Goal: Communication & Community: Share content

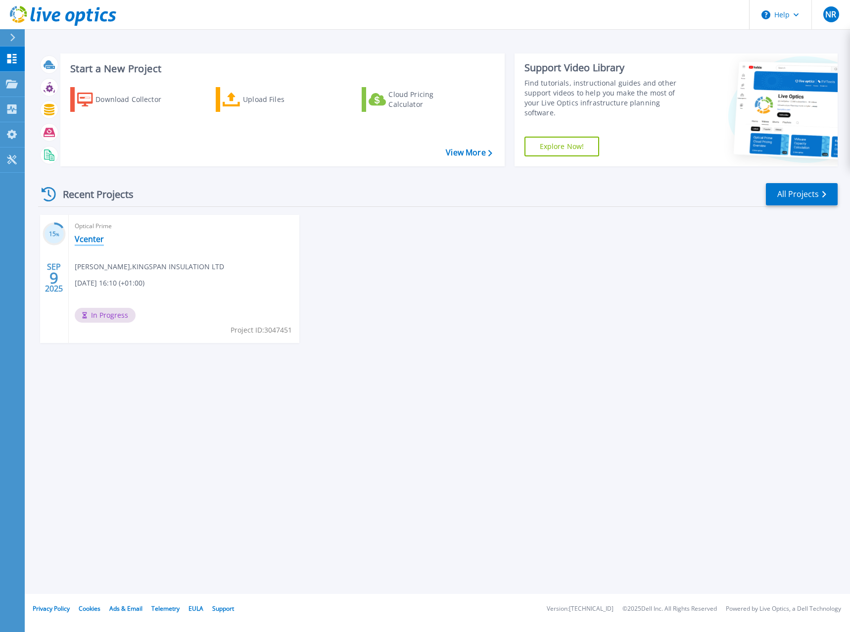
click at [85, 236] on link "Vcenter" at bounding box center [89, 239] width 29 height 10
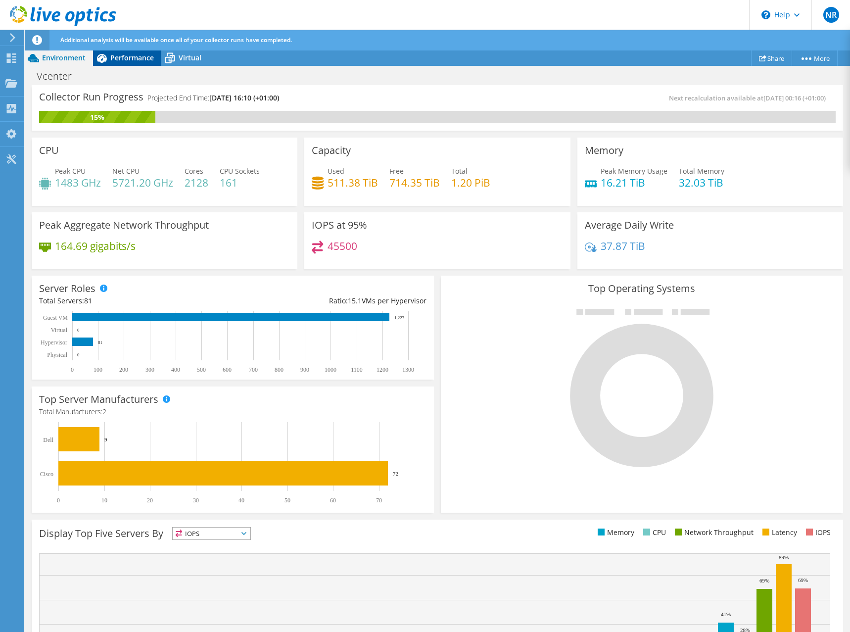
click at [135, 55] on span "Performance" at bounding box center [132, 57] width 44 height 9
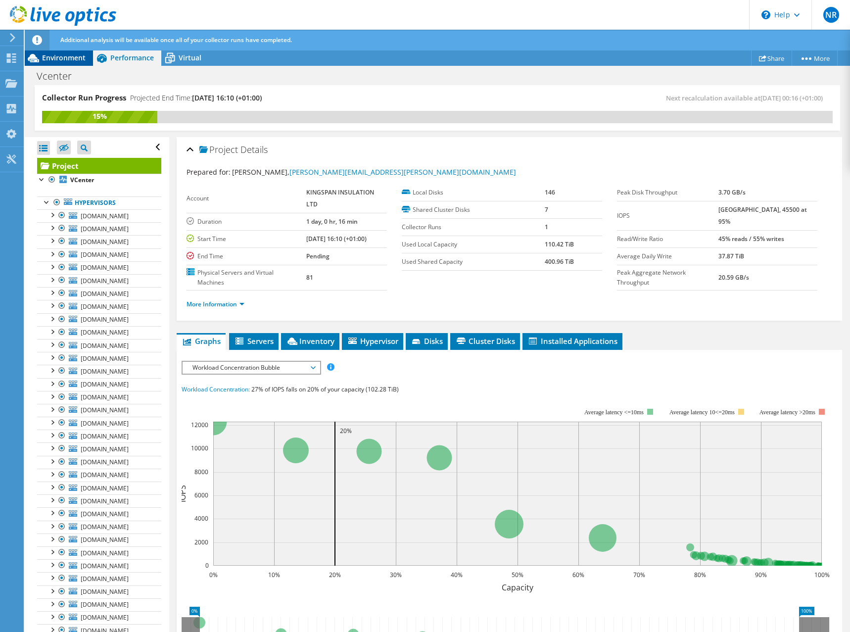
click at [70, 59] on span "Environment" at bounding box center [64, 57] width 44 height 9
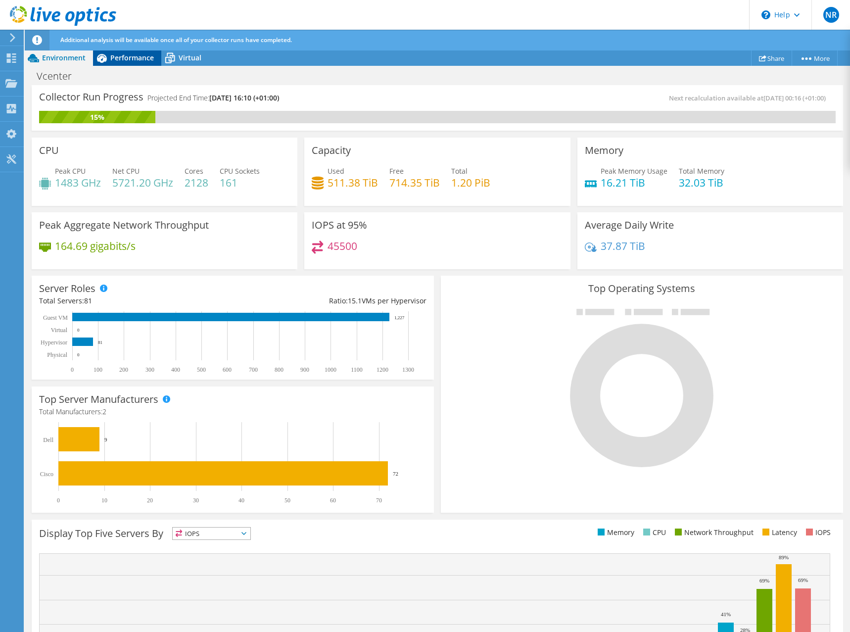
click at [140, 57] on span "Performance" at bounding box center [132, 57] width 44 height 9
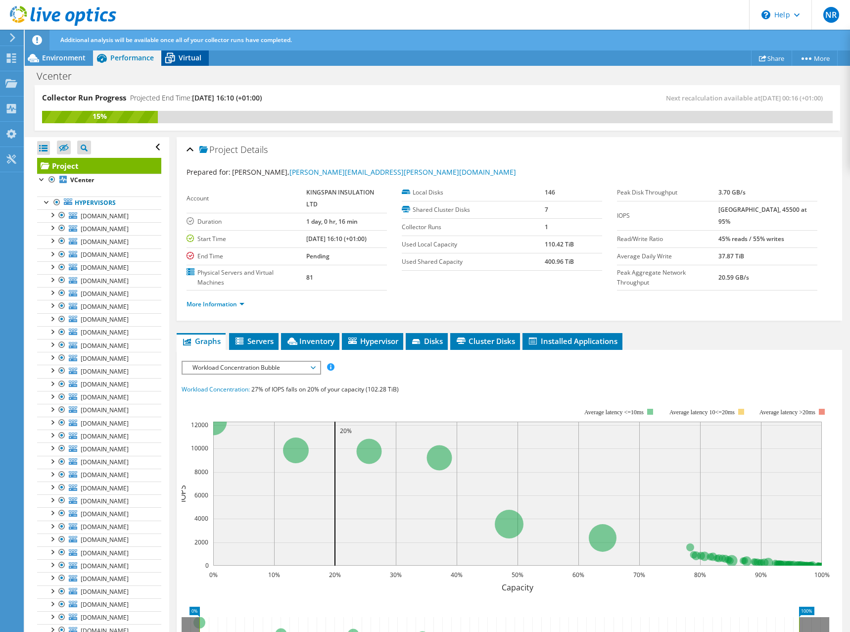
click at [177, 54] on icon at bounding box center [169, 57] width 17 height 17
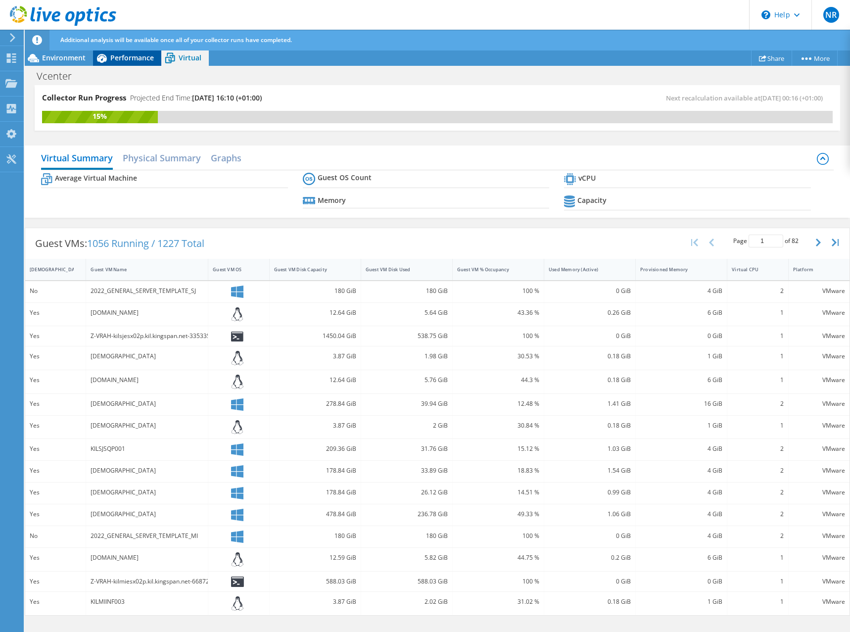
click at [138, 54] on span "Performance" at bounding box center [132, 57] width 44 height 9
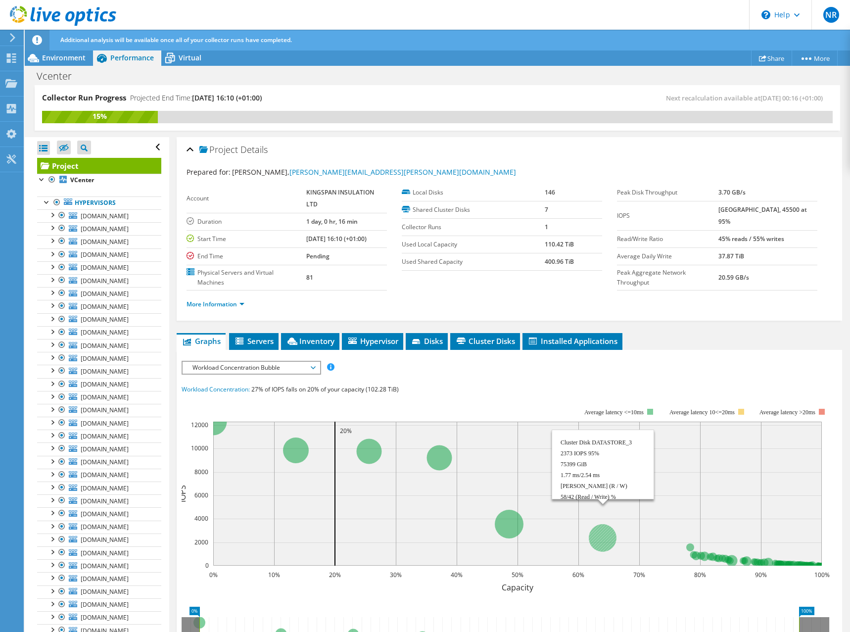
scroll to position [142, 0]
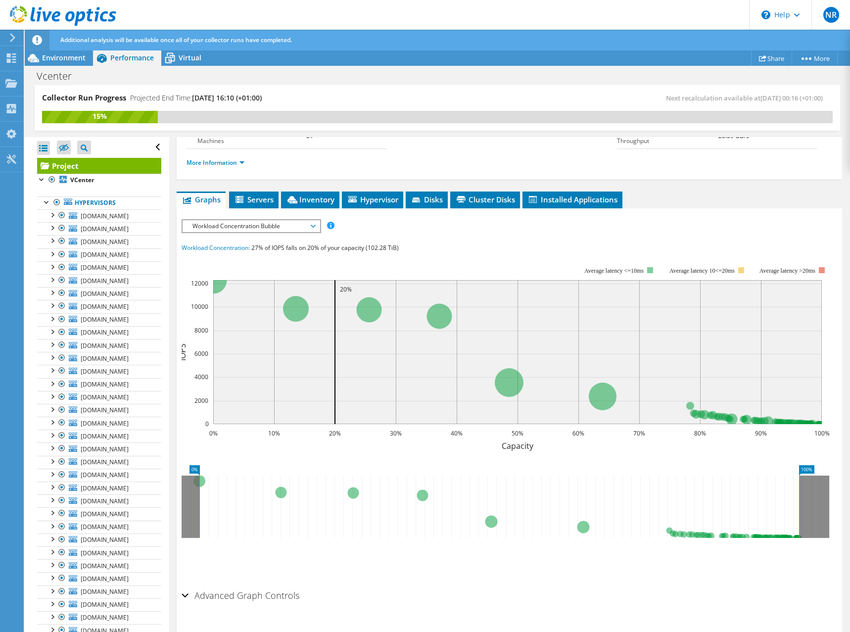
click at [270, 195] on span "Servers" at bounding box center [254, 200] width 40 height 10
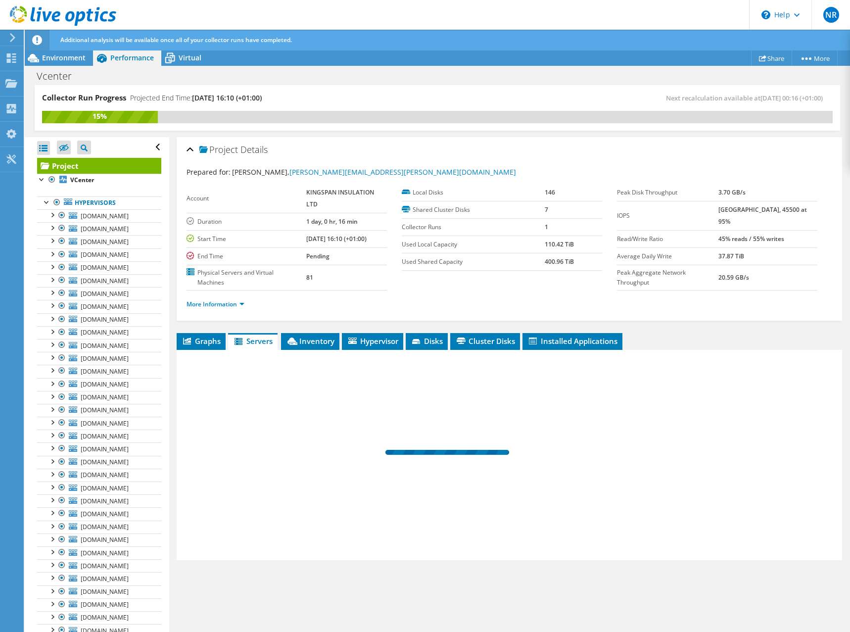
scroll to position [0, 0]
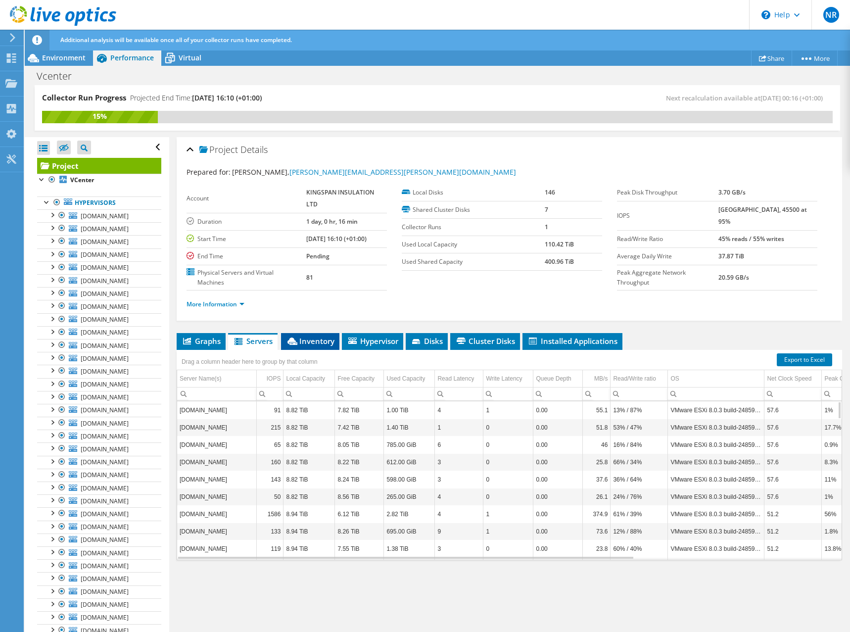
click at [332, 333] on li "Inventory" at bounding box center [310, 341] width 58 height 17
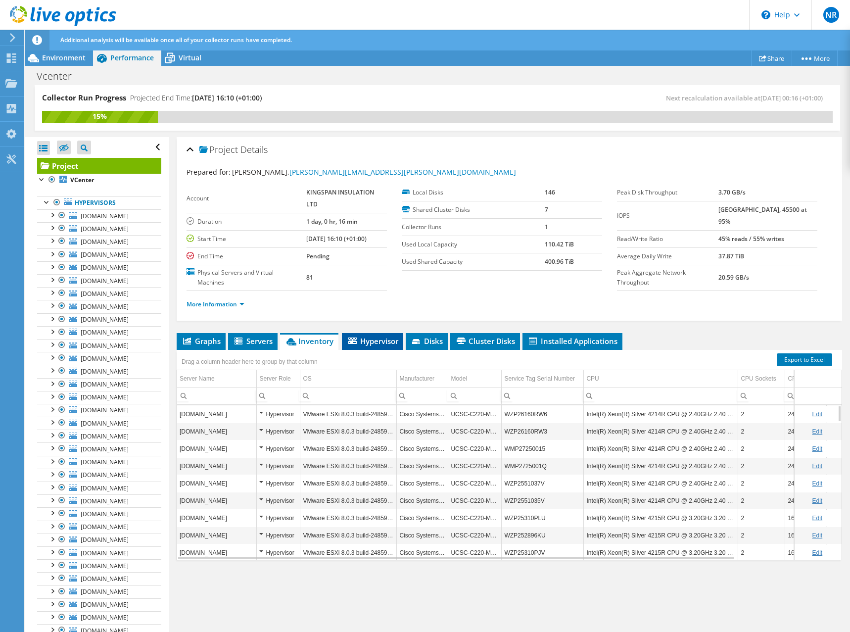
click at [377, 336] on span "Hypervisor" at bounding box center [372, 341] width 51 height 10
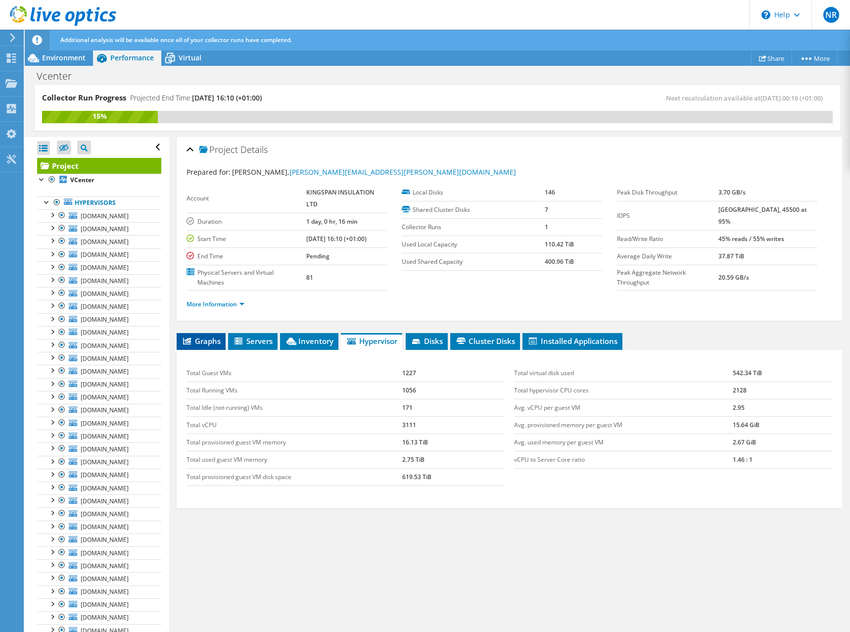
click at [215, 336] on span "Graphs" at bounding box center [201, 341] width 39 height 10
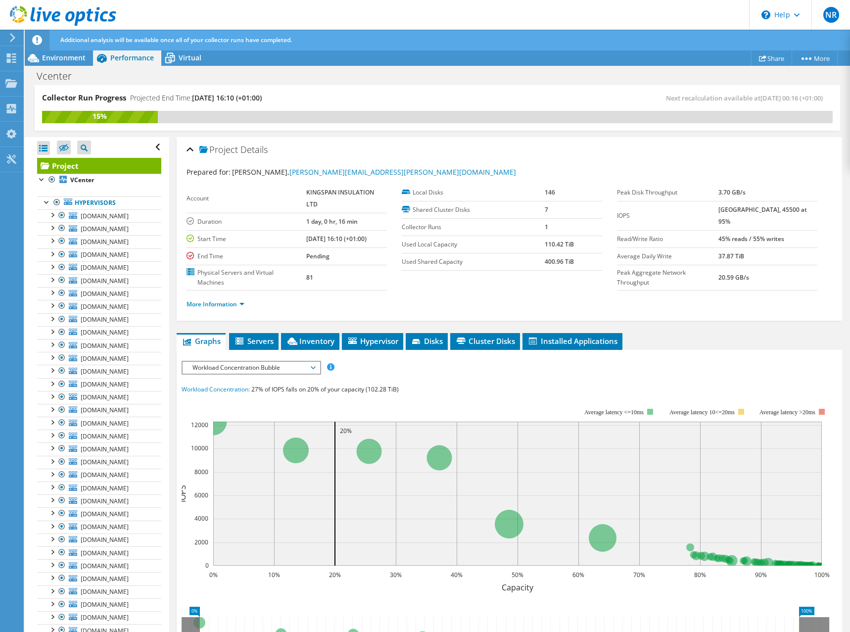
click at [15, 41] on icon at bounding box center [12, 37] width 7 height 9
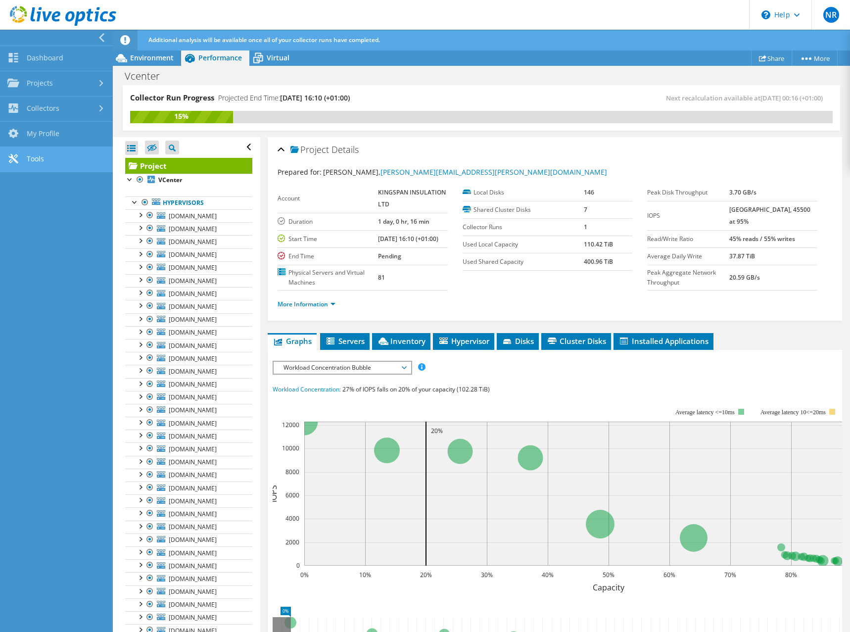
click at [36, 158] on link "Tools" at bounding box center [56, 159] width 113 height 25
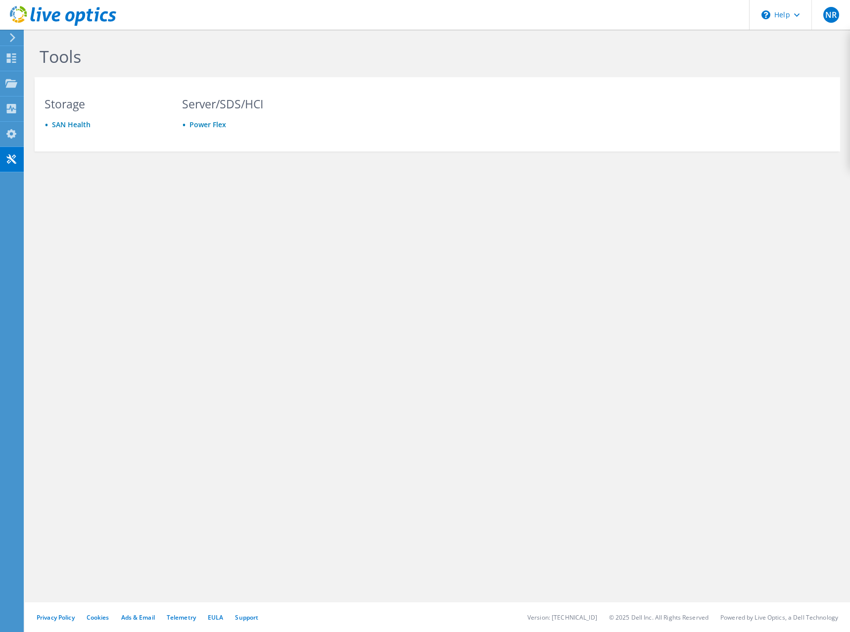
click at [16, 39] on icon at bounding box center [12, 37] width 7 height 9
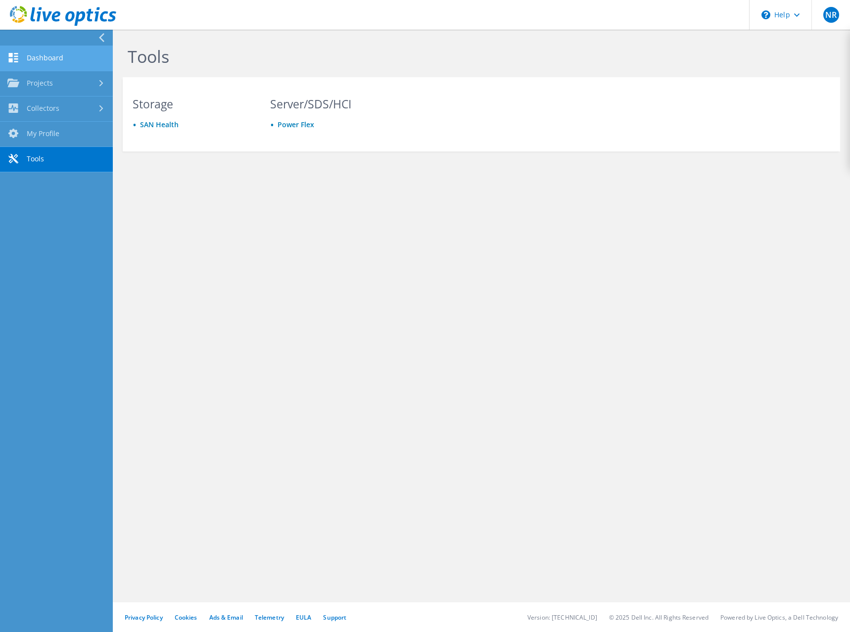
click at [34, 60] on link "Dashboard" at bounding box center [56, 58] width 113 height 25
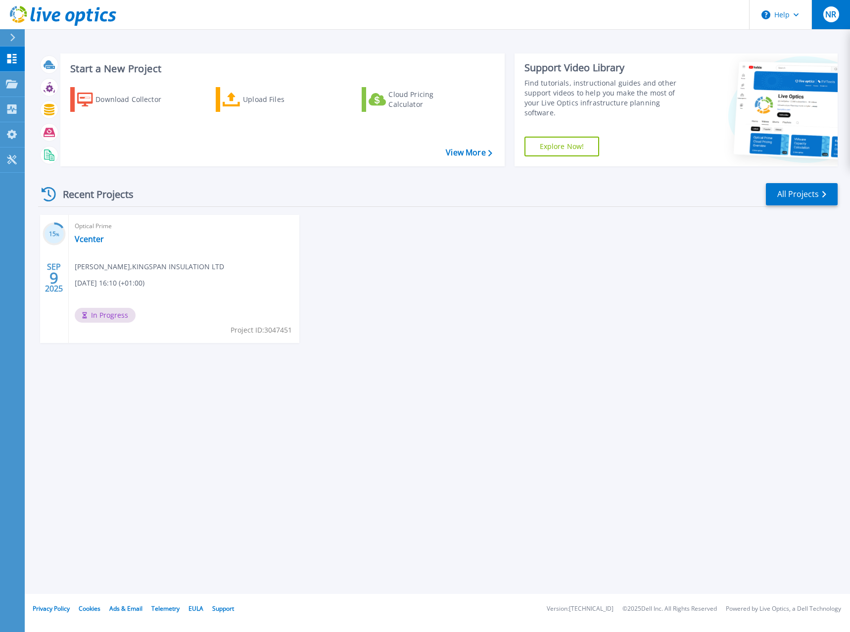
click at [836, 13] on span "NR" at bounding box center [831, 14] width 11 height 8
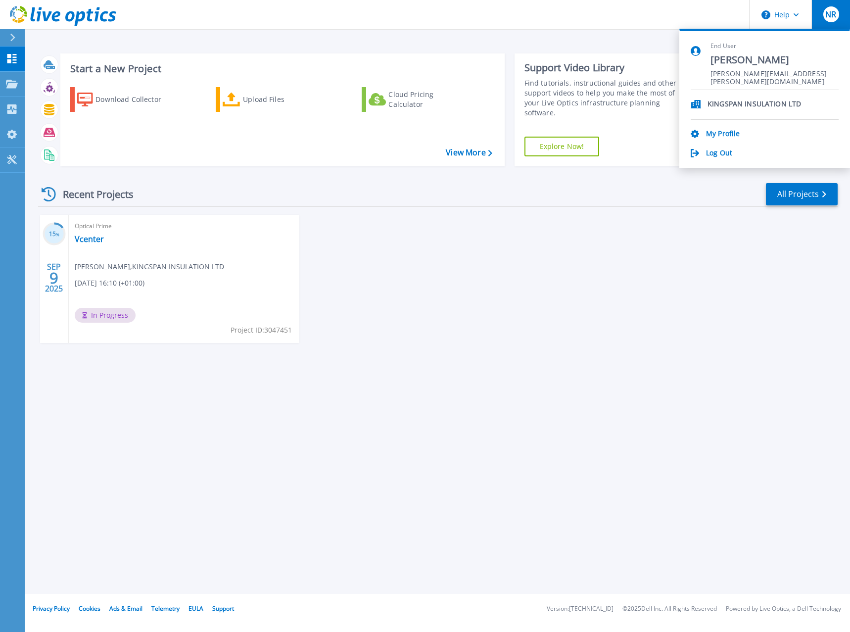
click at [462, 295] on div "15 % SEP 9 2025 Optical Prime Vcenter Nathan Rouse , KINGSPAN INSULATION LTD 09…" at bounding box center [434, 289] width 808 height 148
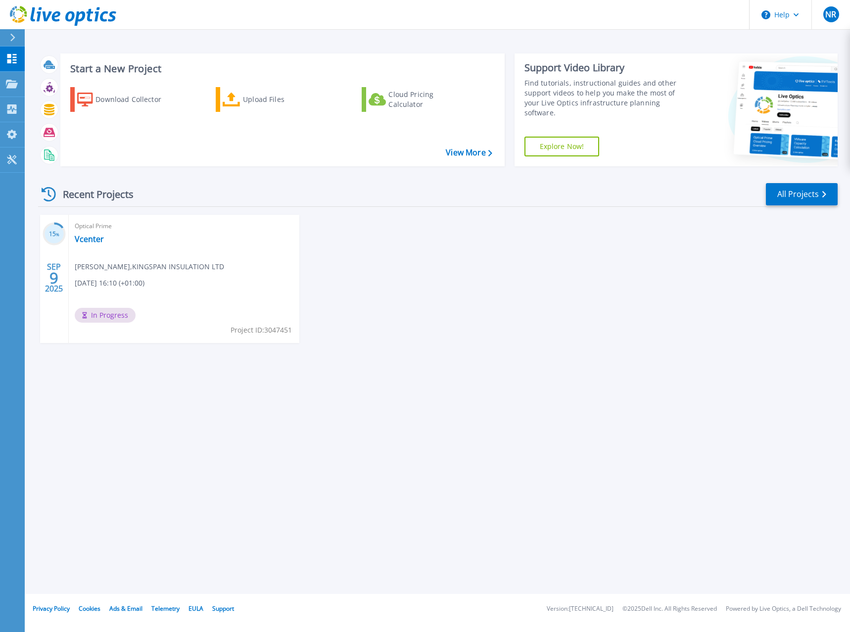
click at [446, 286] on div "15 % SEP 9 2025 Optical Prime Vcenter Nathan Rouse , KINGSPAN INSULATION LTD 09…" at bounding box center [434, 289] width 808 height 148
click at [612, 276] on div "15 % SEP 9 2025 Optical Prime Vcenter Nathan Rouse , KINGSPAN INSULATION LTD 09…" at bounding box center [434, 289] width 808 height 148
click at [826, 196] on icon at bounding box center [824, 194] width 4 height 6
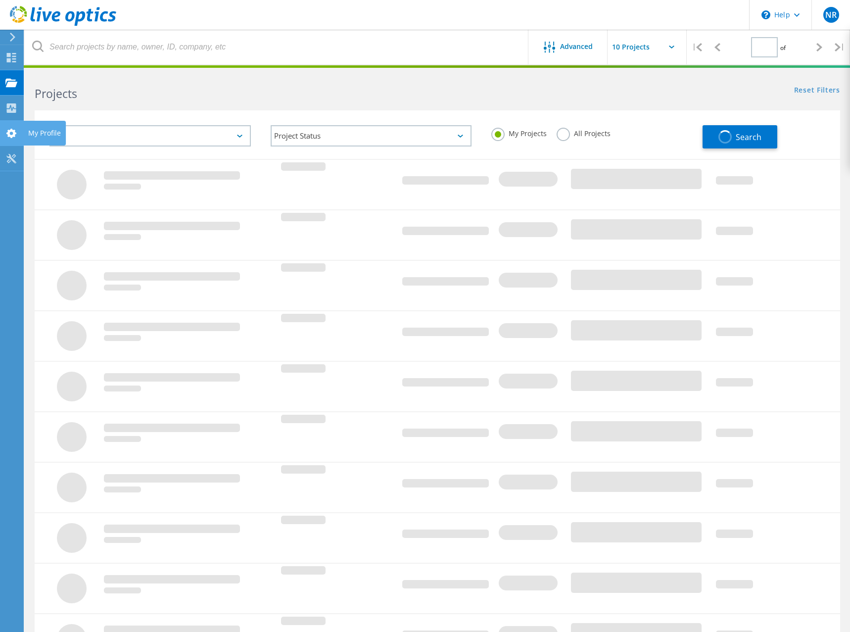
type input "1"
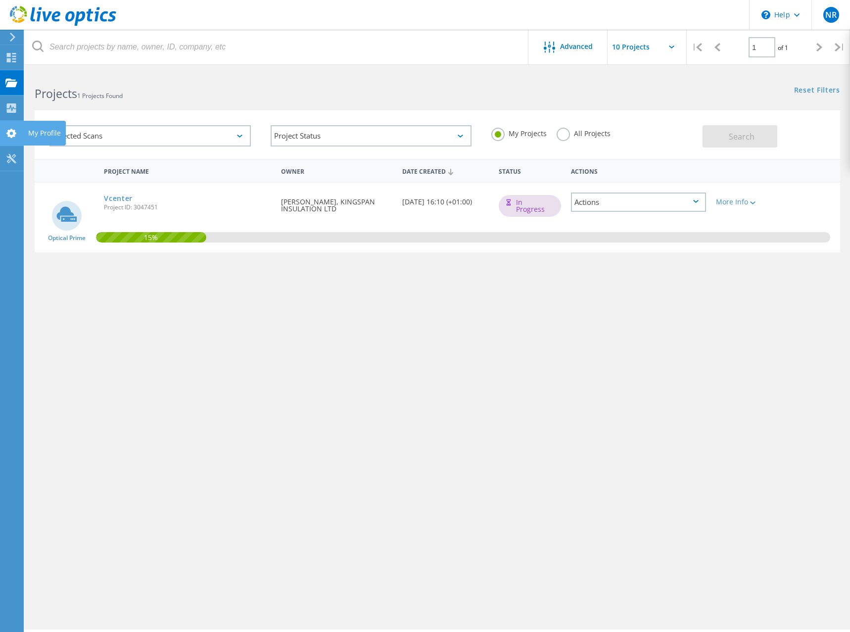
click at [8, 131] on use at bounding box center [11, 133] width 10 height 9
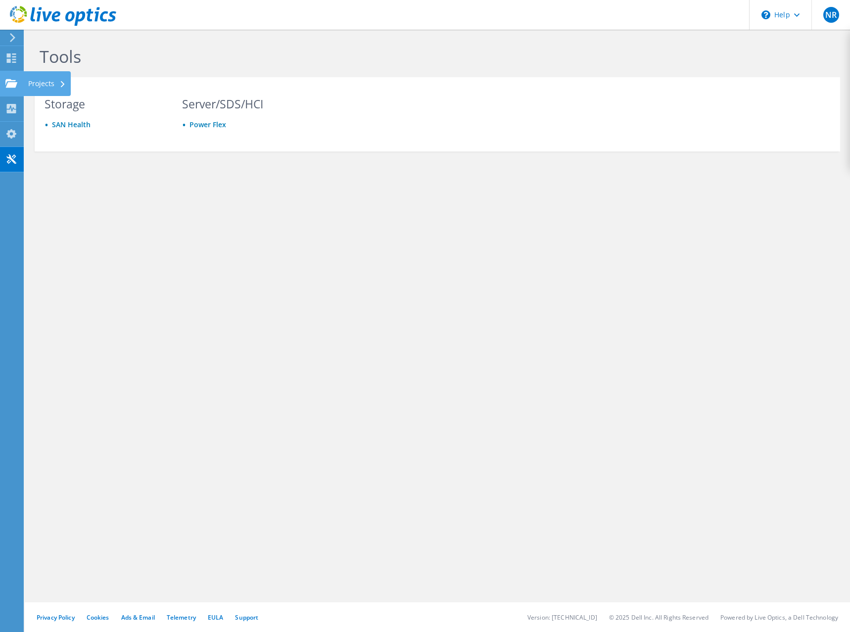
click at [11, 90] on div at bounding box center [11, 84] width 12 height 11
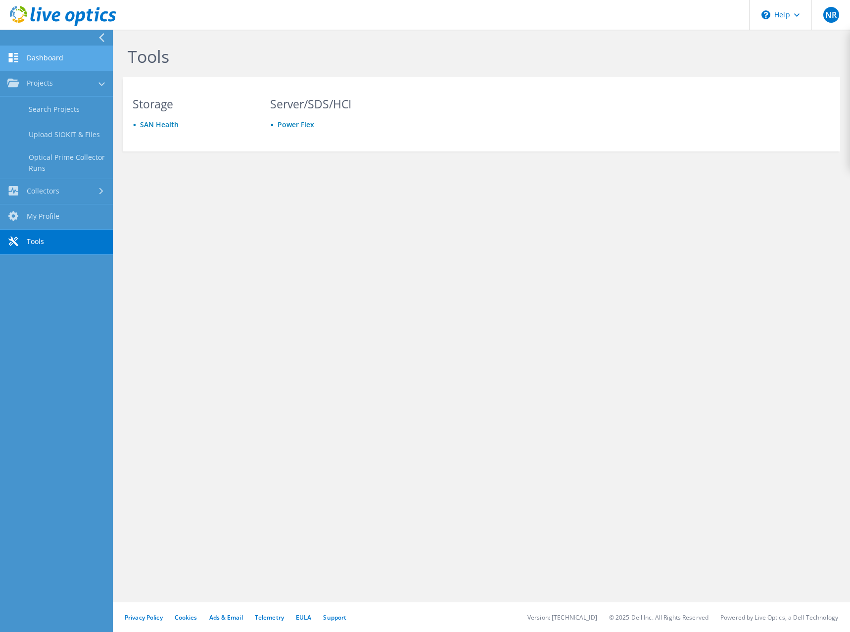
click at [47, 49] on link "Dashboard" at bounding box center [56, 58] width 113 height 25
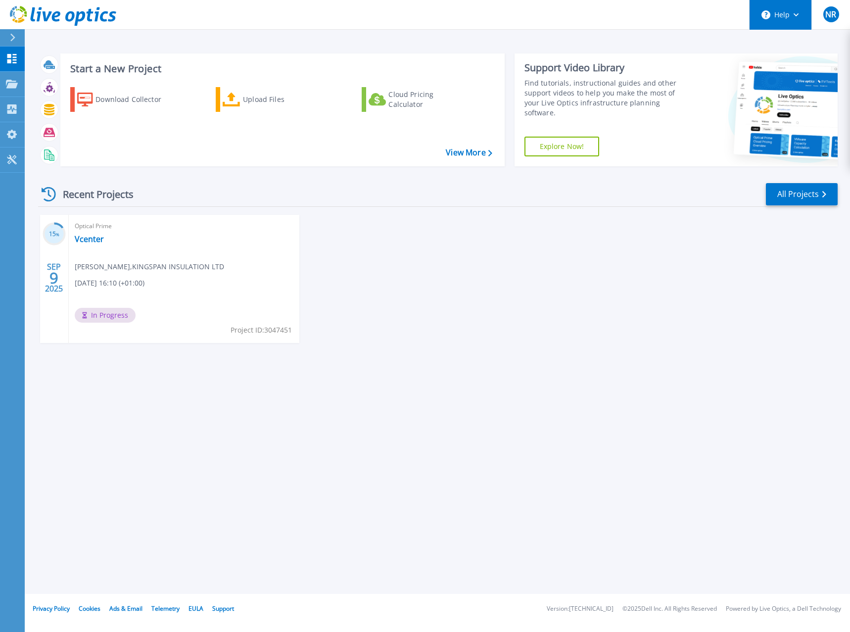
click at [802, 21] on button "Help" at bounding box center [781, 15] width 62 height 30
click at [832, 18] on span "NR" at bounding box center [831, 14] width 11 height 8
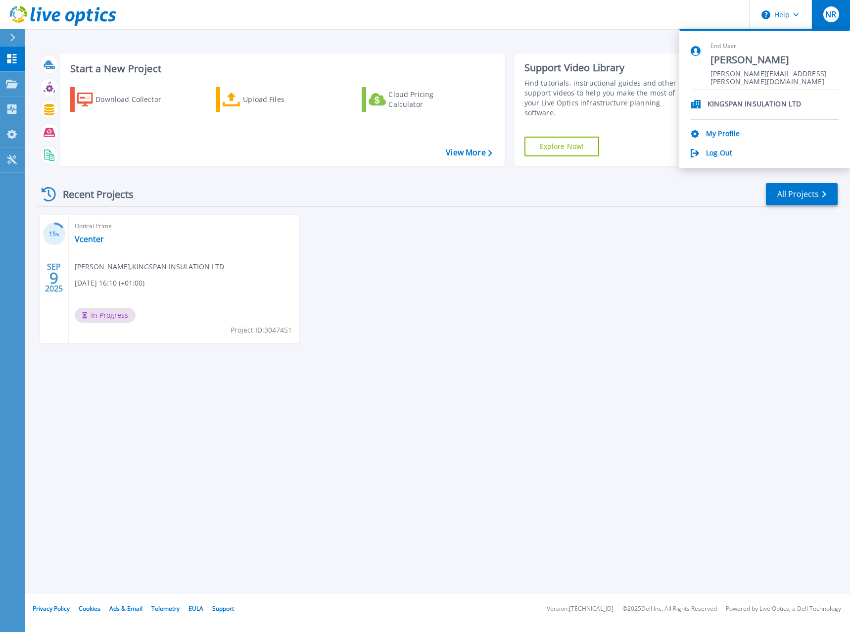
click at [731, 49] on span "End User" at bounding box center [775, 46] width 128 height 8
click at [409, 308] on div "15 % [DATE] Optical Prime Vcenter [PERSON_NAME] , KINGSPAN INSULATION LTD [DATE…" at bounding box center [434, 289] width 808 height 148
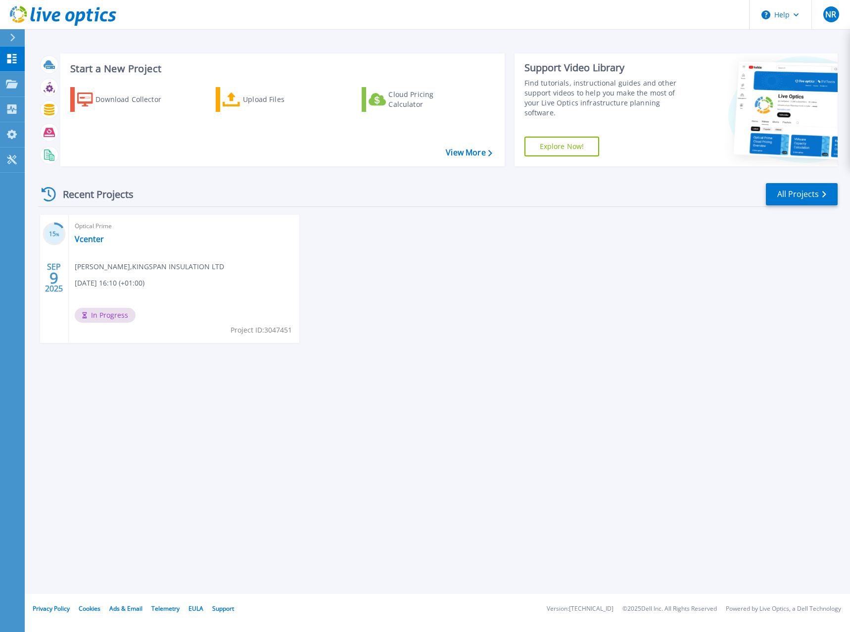
click at [96, 233] on div "Optical Prime Vcenter [PERSON_NAME] , KINGSPAN INSULATION LTD [DATE] 16:10 (+01…" at bounding box center [184, 279] width 231 height 128
click at [97, 239] on link "Vcenter" at bounding box center [89, 239] width 29 height 10
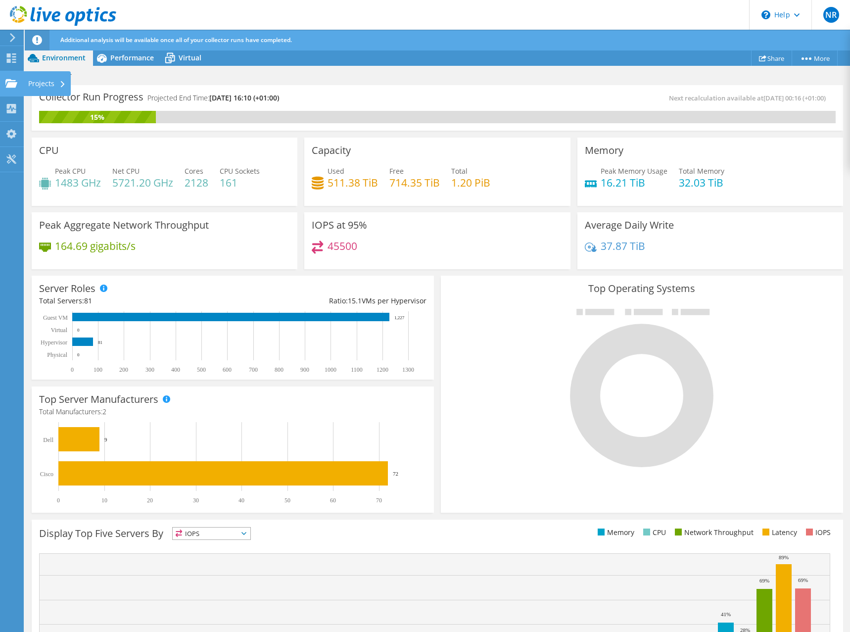
click at [13, 84] on use at bounding box center [11, 83] width 12 height 8
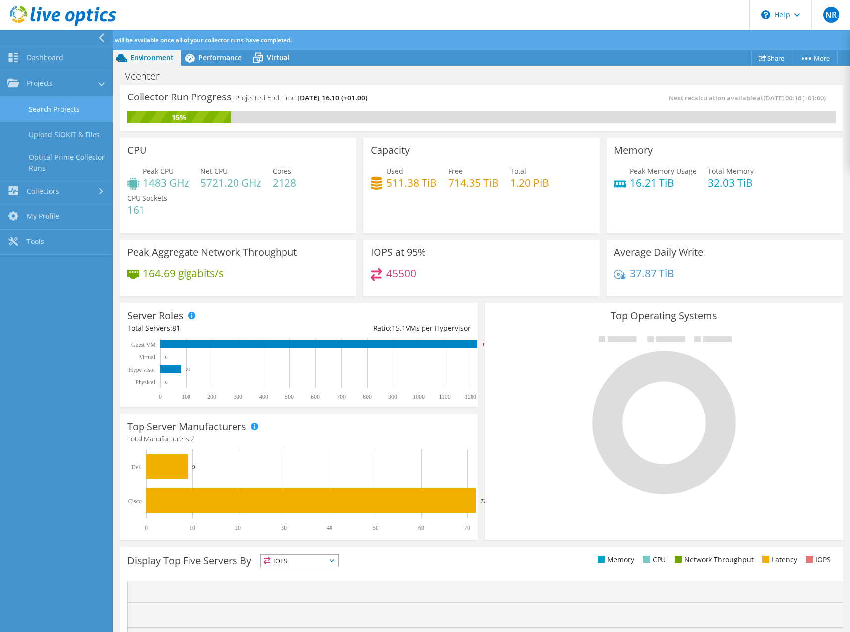
click at [78, 115] on link "Search Projects" at bounding box center [56, 109] width 113 height 25
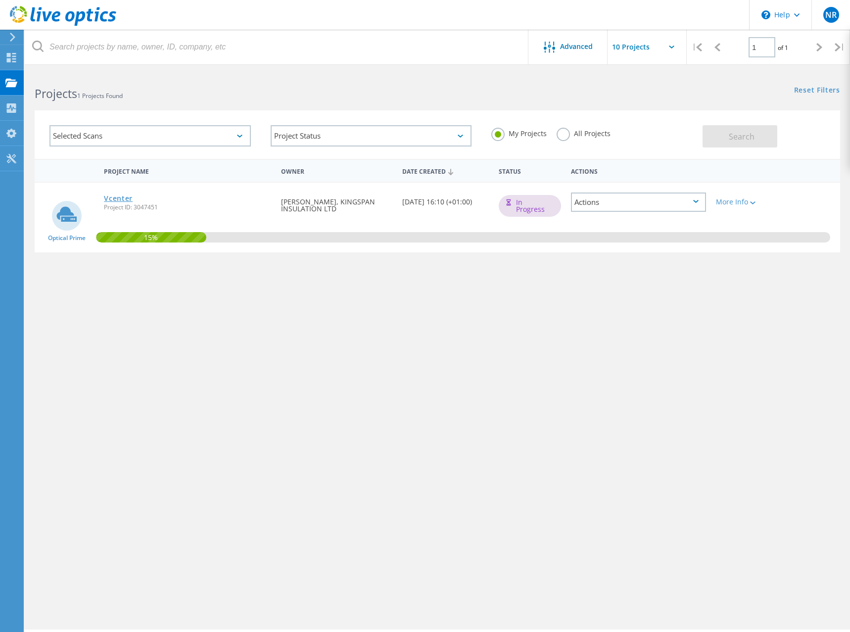
click at [123, 198] on link "Vcenter" at bounding box center [118, 198] width 29 height 7
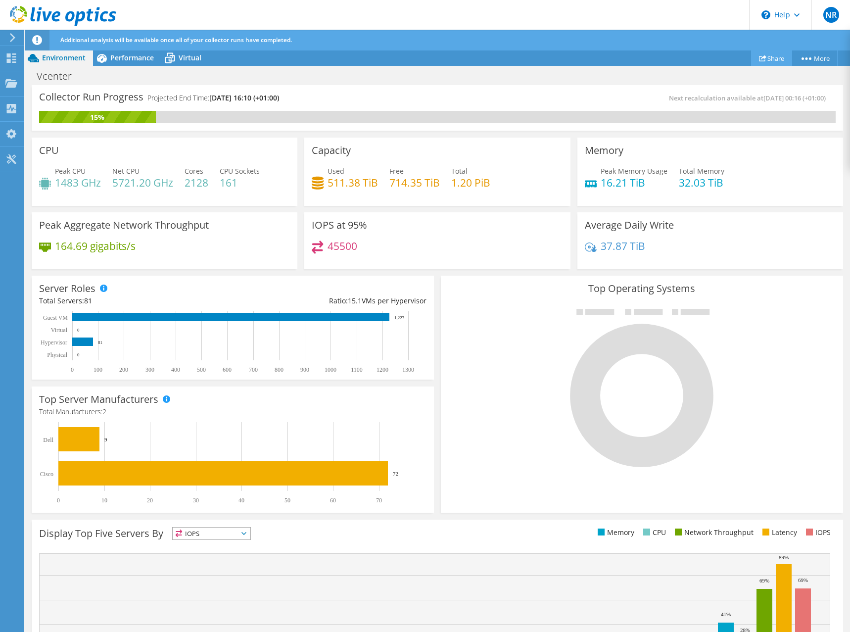
click at [772, 56] on link "Share" at bounding box center [771, 57] width 41 height 15
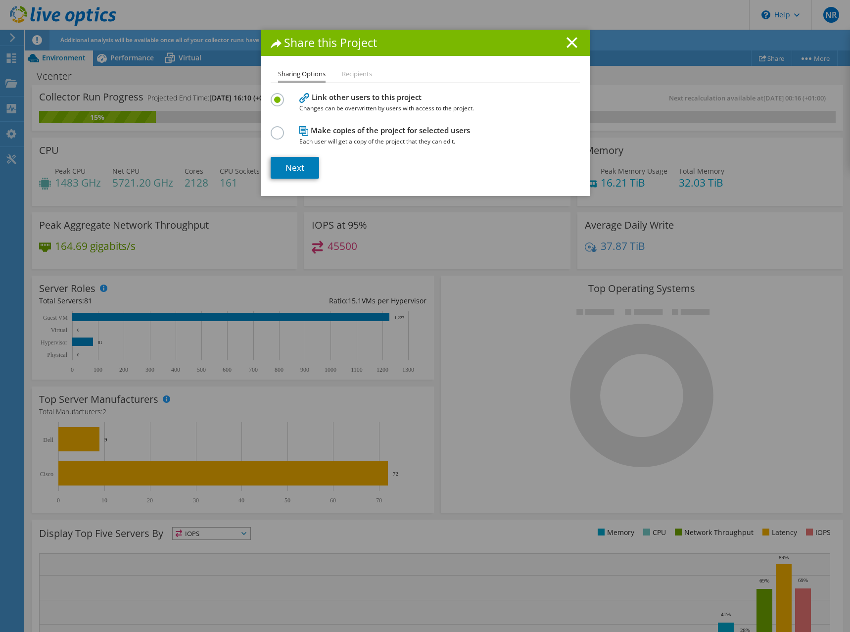
click at [357, 77] on li "Recipients" at bounding box center [357, 74] width 30 height 12
click at [361, 70] on li "Recipients" at bounding box center [357, 74] width 30 height 12
click at [299, 165] on link "Next" at bounding box center [295, 168] width 49 height 22
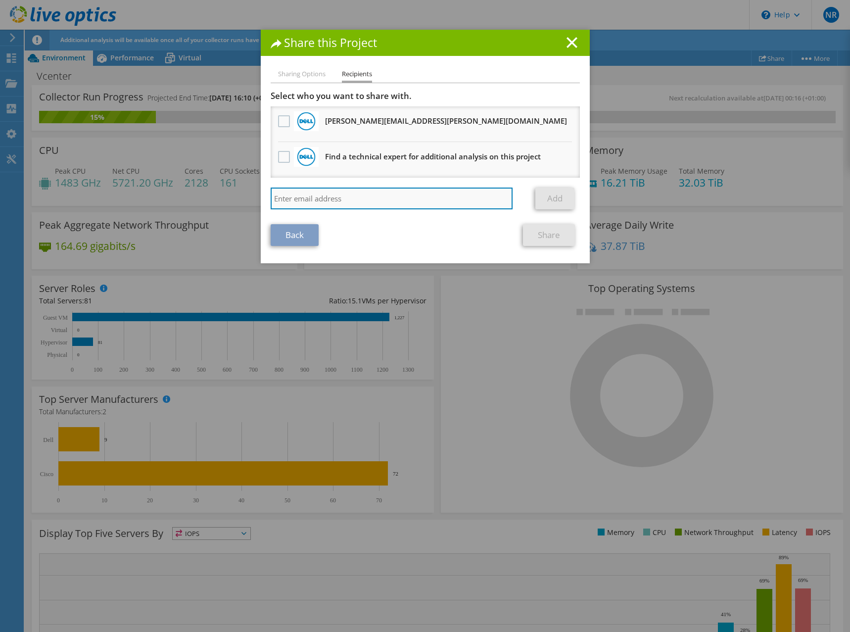
click at [338, 203] on input "search" at bounding box center [392, 199] width 243 height 22
click at [571, 38] on icon at bounding box center [572, 42] width 11 height 11
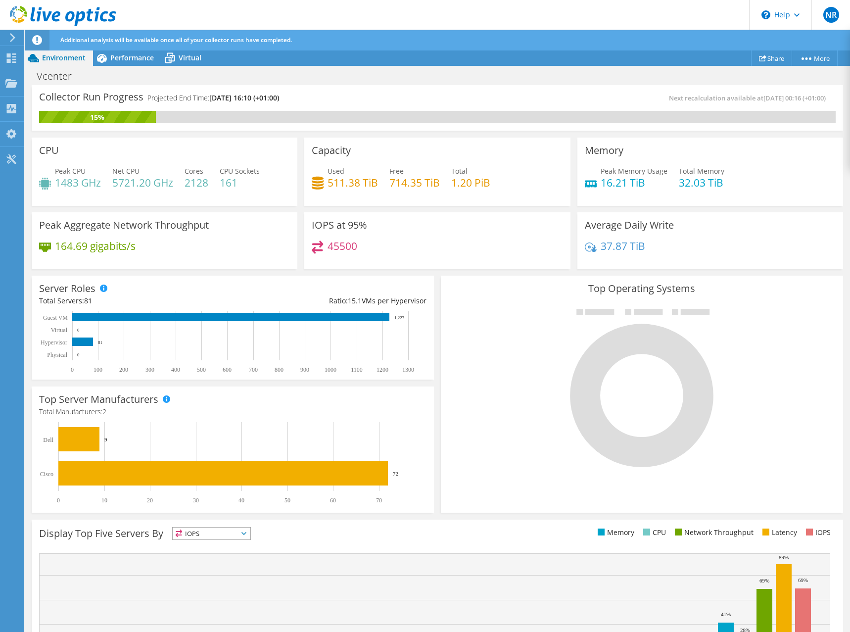
click at [8, 42] on div at bounding box center [10, 37] width 11 height 9
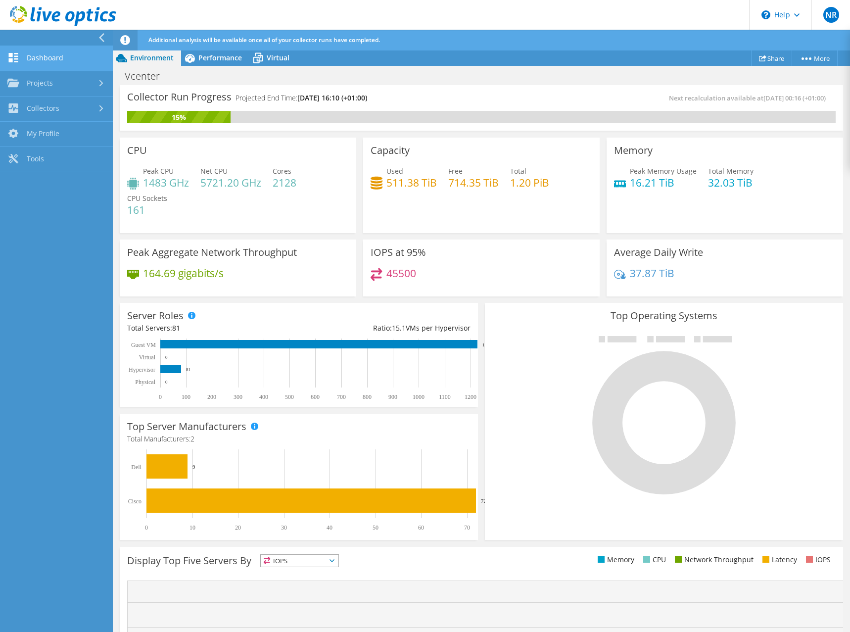
click at [13, 57] on icon at bounding box center [13, 57] width 12 height 9
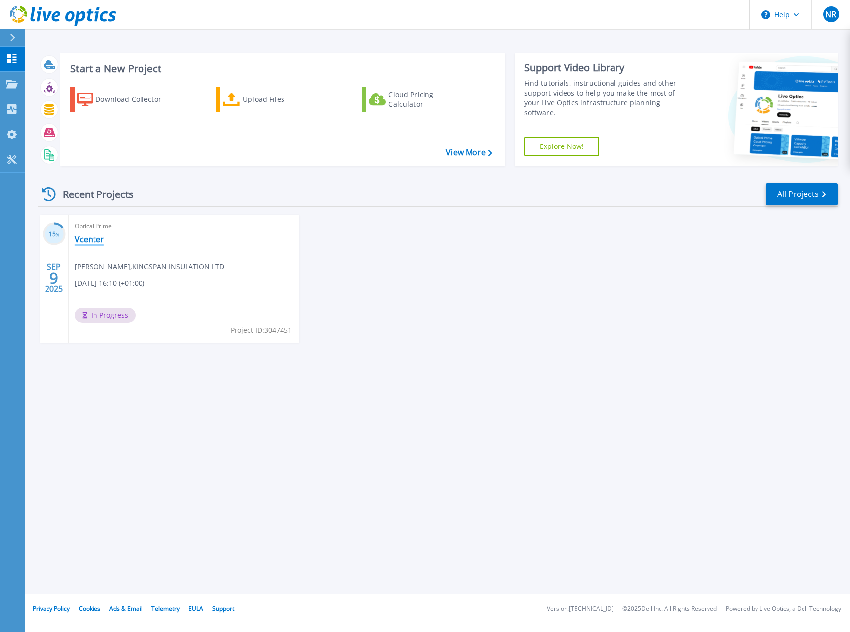
click at [81, 244] on link "Vcenter" at bounding box center [89, 239] width 29 height 10
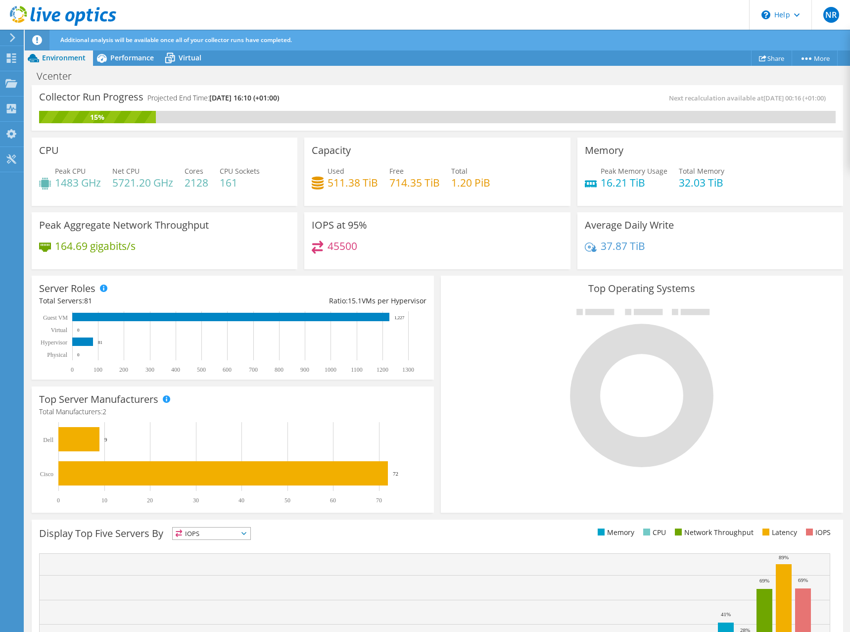
drag, startPoint x: 213, startPoint y: 95, endPoint x: 300, endPoint y: 100, distance: 87.8
click at [300, 100] on div "Collector Run Progress Projected End Time: [DATE] 16:10 (+01:00)" at bounding box center [238, 102] width 398 height 18
copy span "[DATE] 16:10 (+01:00)"
click at [383, 238] on div "IOPS at 95% 45500" at bounding box center [437, 240] width 266 height 57
click at [564, 439] on div at bounding box center [642, 387] width 388 height 167
